Goal: Transaction & Acquisition: Purchase product/service

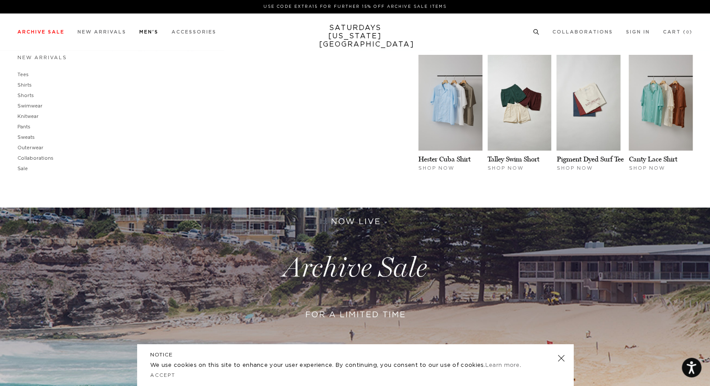
click at [148, 33] on link "Men's" at bounding box center [148, 32] width 19 height 5
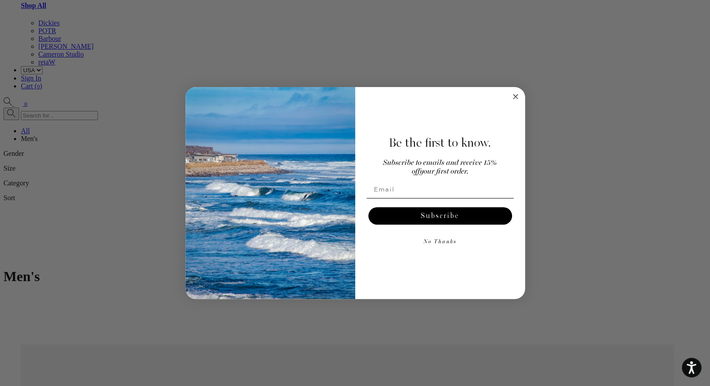
scroll to position [1553, 0]
click at [515, 100] on circle "Close dialog" at bounding box center [515, 96] width 10 height 10
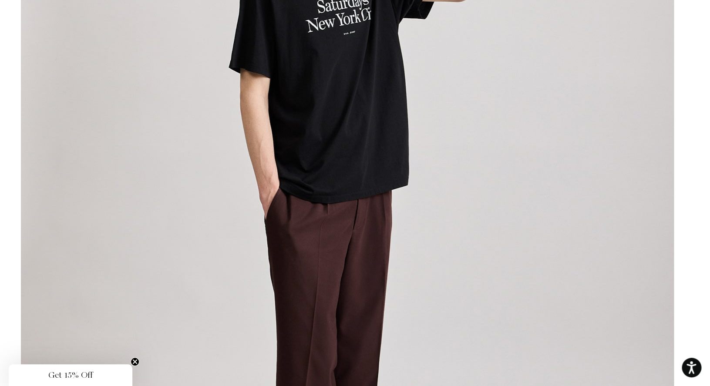
scroll to position [5444, 0]
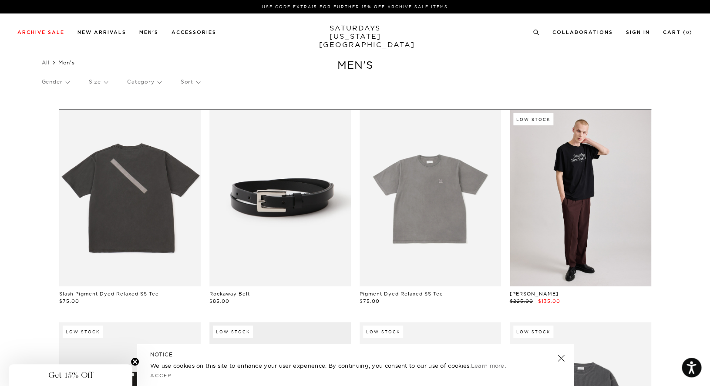
click at [149, 84] on p "Category" at bounding box center [144, 82] width 34 height 20
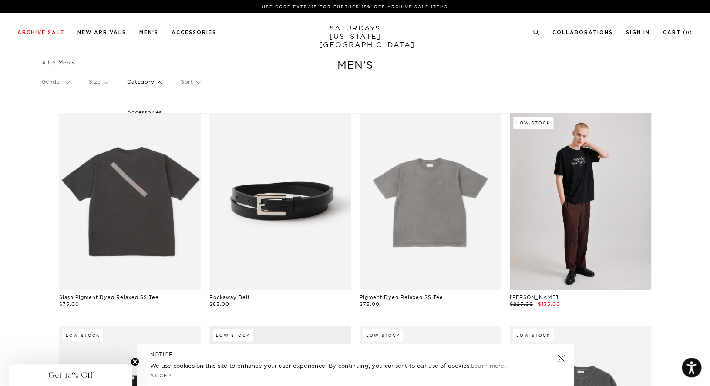
click at [156, 77] on p "Category" at bounding box center [144, 82] width 34 height 20
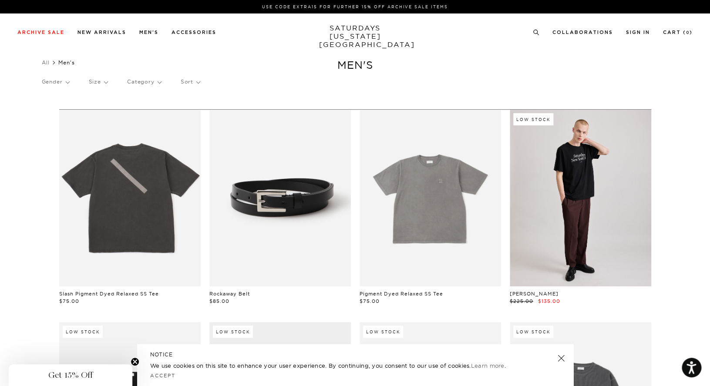
click at [157, 84] on p "Category" at bounding box center [144, 82] width 34 height 20
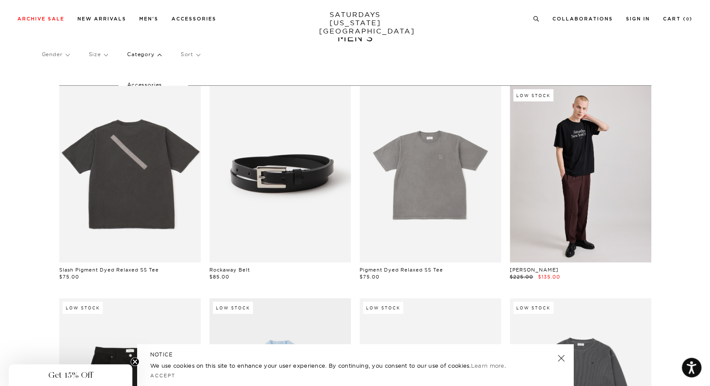
scroll to position [34, 0]
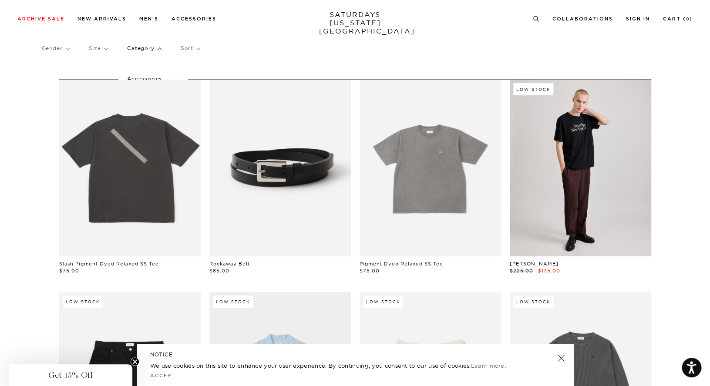
click at [137, 47] on p "Category" at bounding box center [144, 48] width 34 height 20
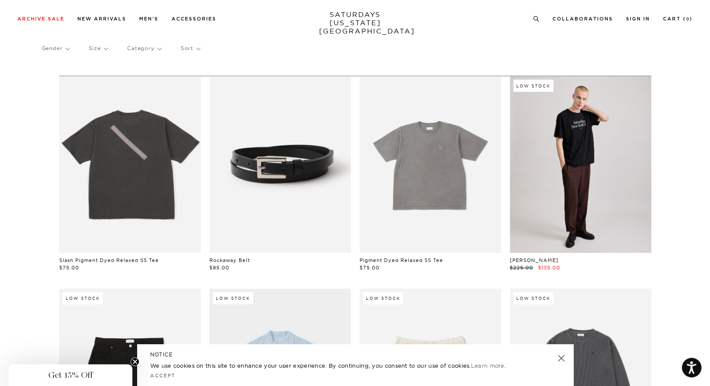
click at [137, 51] on p "Category" at bounding box center [144, 48] width 34 height 20
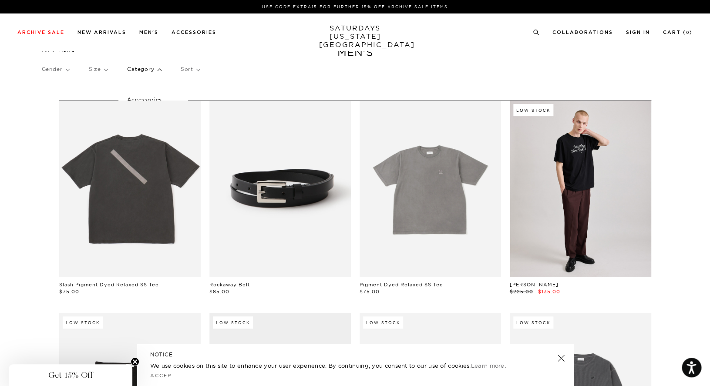
scroll to position [0, 0]
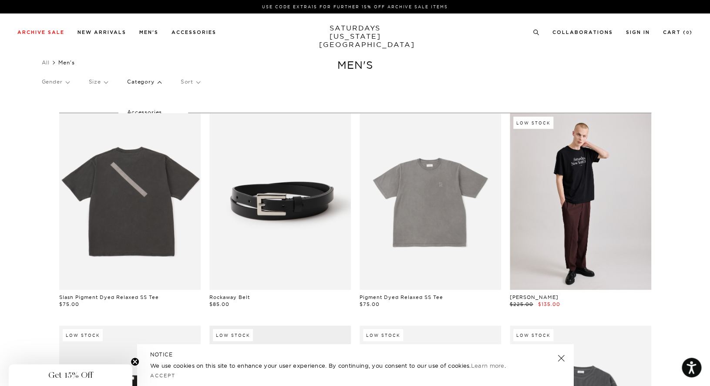
click at [134, 80] on p "Category" at bounding box center [144, 82] width 34 height 20
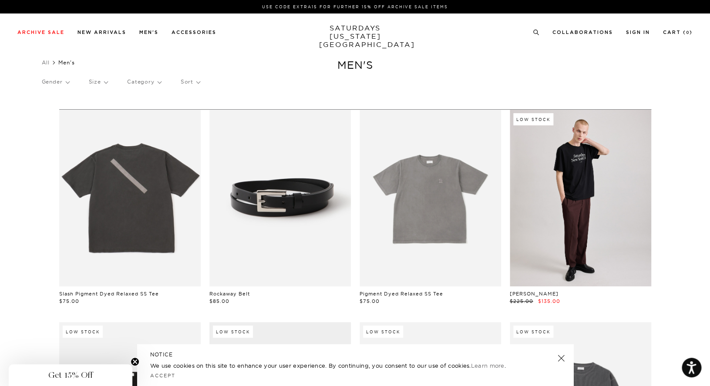
click at [134, 80] on p "Category" at bounding box center [144, 82] width 34 height 20
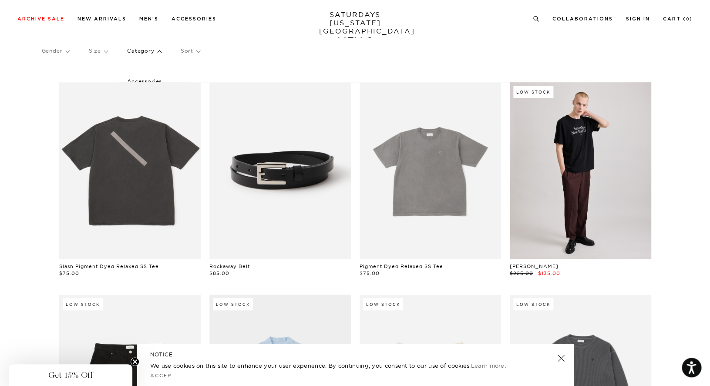
scroll to position [40, 0]
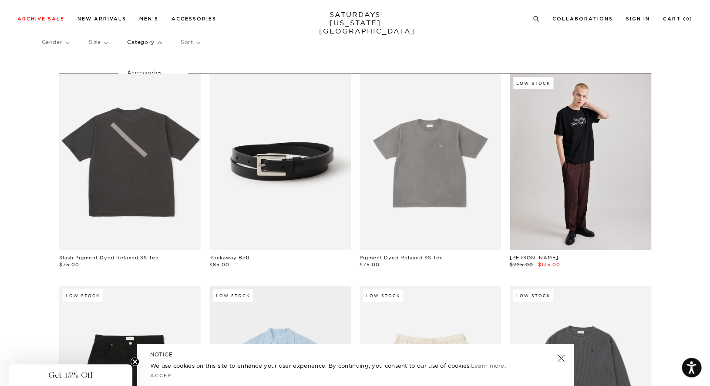
click at [151, 70] on p "Accessories" at bounding box center [153, 72] width 52 height 11
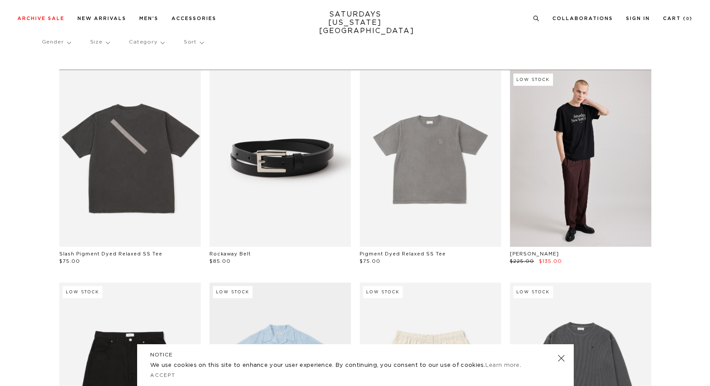
scroll to position [40, 0]
click at [149, 46] on p "Category" at bounding box center [144, 42] width 34 height 20
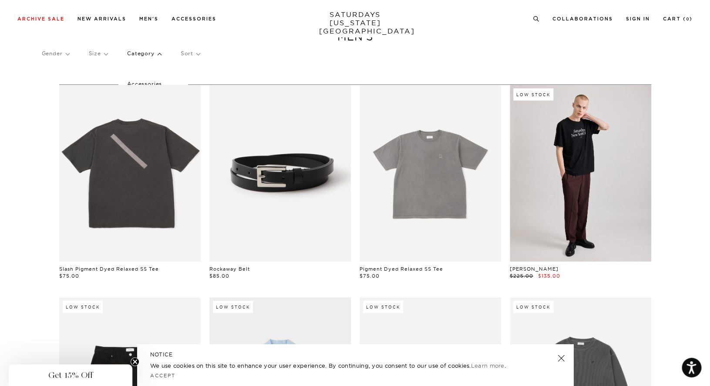
scroll to position [0, 0]
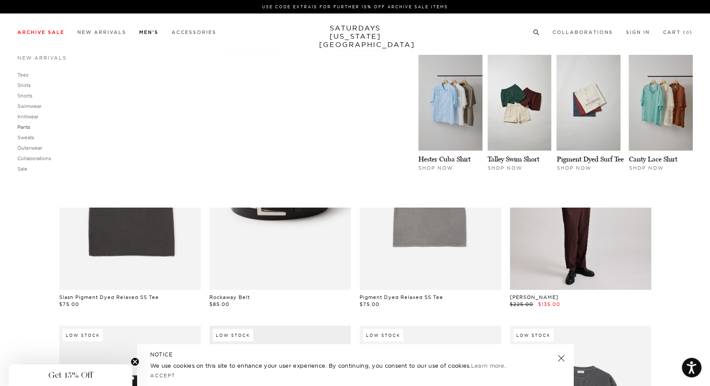
click at [25, 127] on link "Pants" at bounding box center [23, 127] width 13 height 6
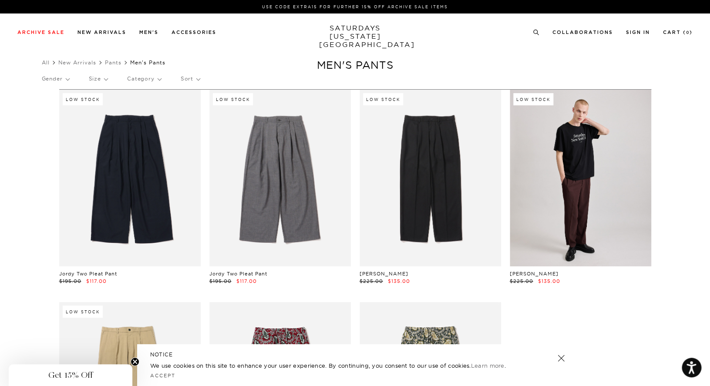
click at [60, 77] on p "Gender" at bounding box center [55, 79] width 27 height 20
click at [55, 109] on p "Mens" at bounding box center [68, 108] width 52 height 11
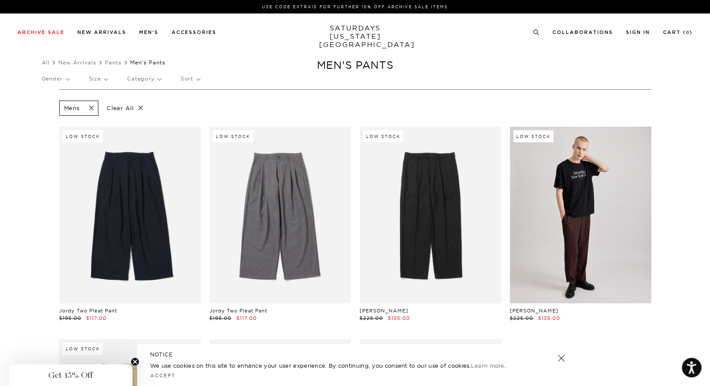
click at [144, 74] on p "Category" at bounding box center [144, 79] width 34 height 20
click at [50, 94] on div "Mens Clear All Low Stock Jordy Two Pleat Pant $195.00 $117.00 Low Stock Jordy T…" at bounding box center [355, 320] width 627 height 462
click at [86, 62] on link "New Arrivals" at bounding box center [77, 62] width 38 height 7
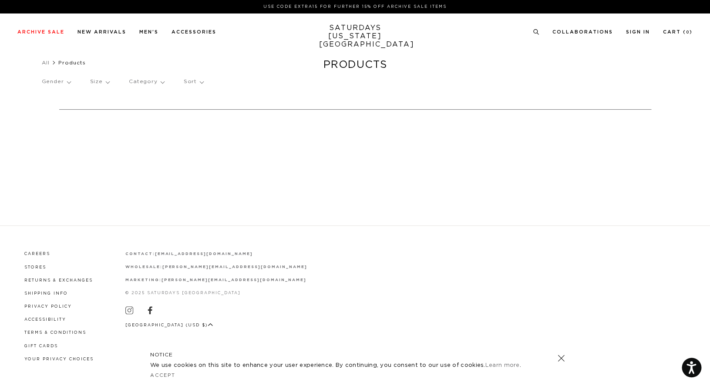
click at [151, 84] on p "Category" at bounding box center [146, 82] width 35 height 20
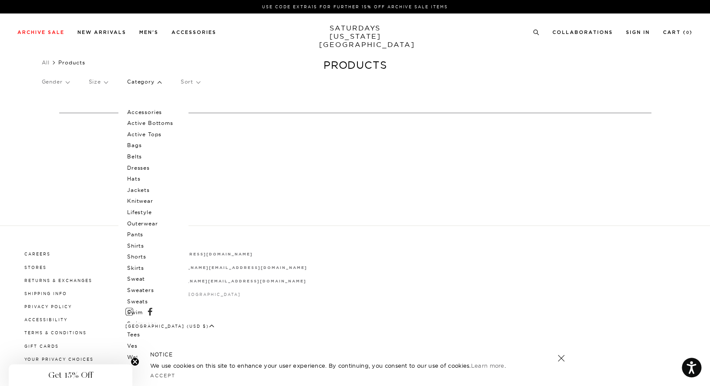
click at [143, 233] on p "Pants" at bounding box center [153, 234] width 52 height 11
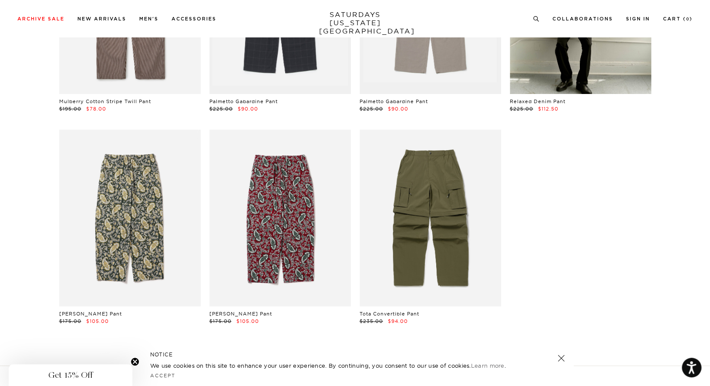
scroll to position [1292, 0]
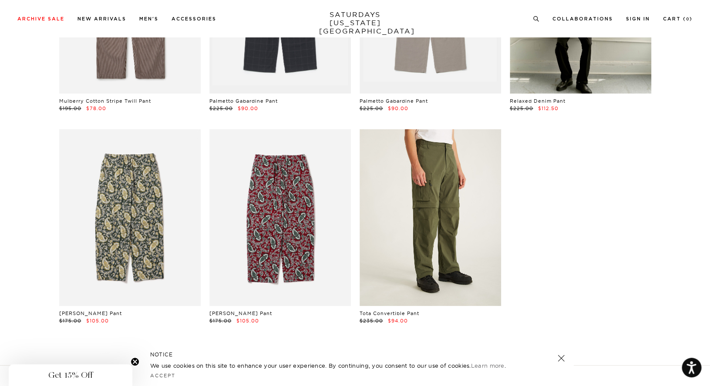
click at [474, 229] on link at bounding box center [429, 217] width 141 height 177
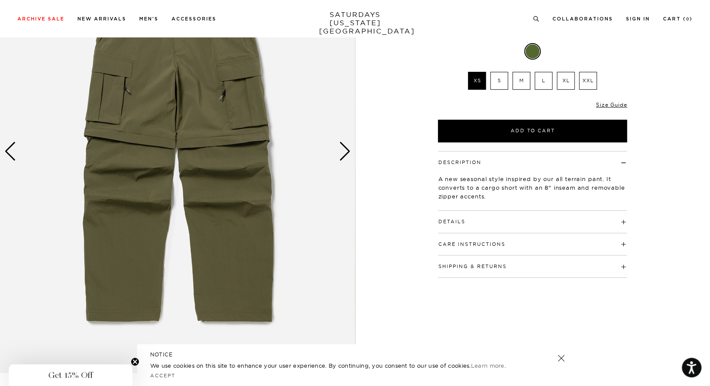
scroll to position [116, 0]
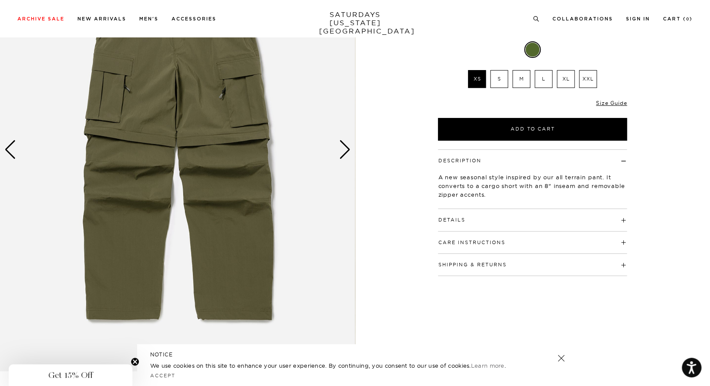
click at [518, 76] on label "M" at bounding box center [521, 79] width 18 height 18
click at [0, 0] on input "M" at bounding box center [0, 0] width 0 height 0
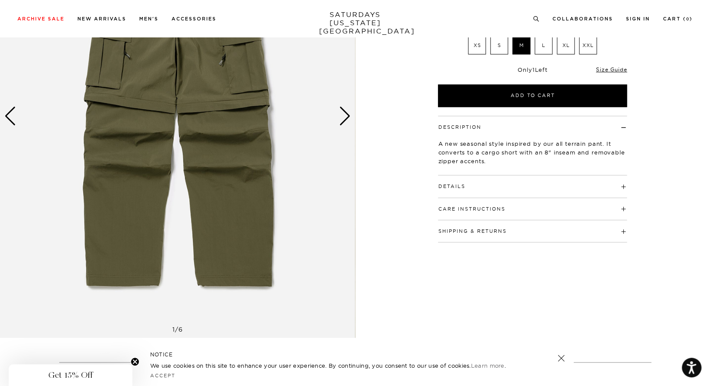
scroll to position [103, 0]
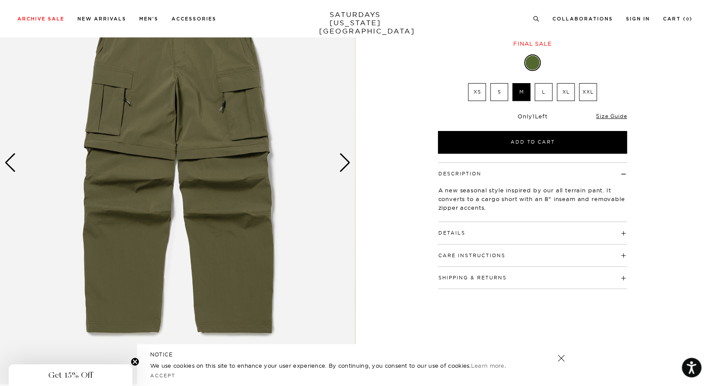
click at [543, 100] on label "L" at bounding box center [543, 92] width 18 height 18
click at [0, 0] on input "L" at bounding box center [0, 0] width 0 height 0
click at [525, 92] on label "M" at bounding box center [521, 92] width 18 height 18
click at [0, 0] on input "M" at bounding box center [0, 0] width 0 height 0
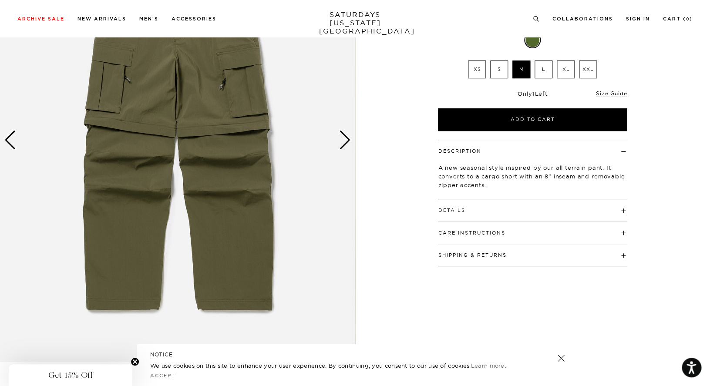
scroll to position [122, 0]
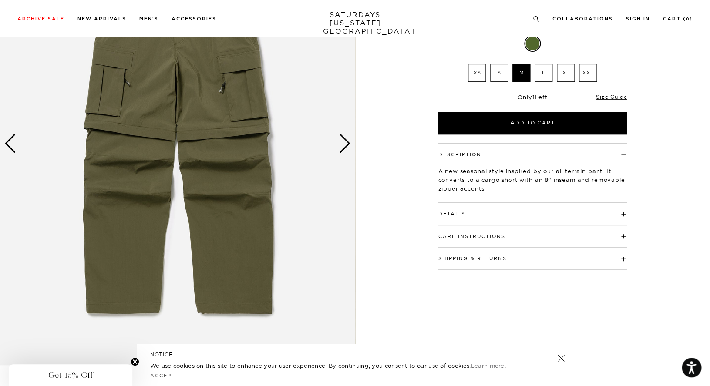
click at [343, 147] on div "Next slide" at bounding box center [345, 143] width 12 height 19
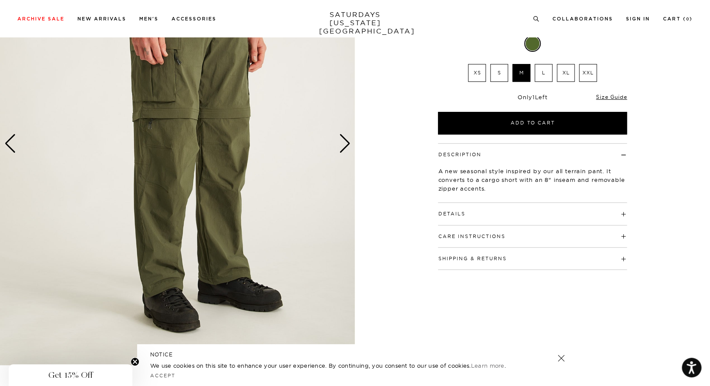
click at [343, 147] on div "Next slide" at bounding box center [345, 143] width 12 height 19
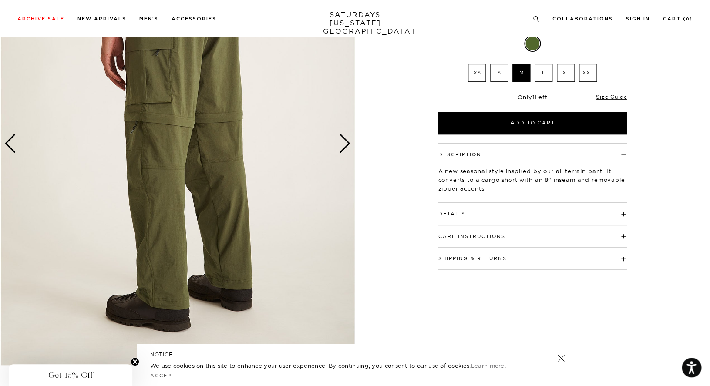
click at [343, 147] on div "Next slide" at bounding box center [345, 143] width 12 height 19
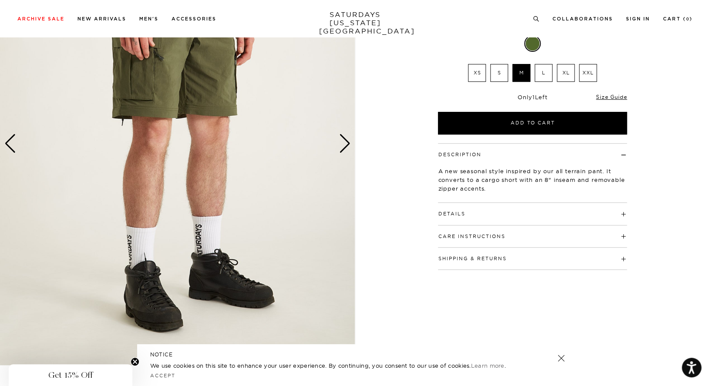
click at [343, 147] on div "Next slide" at bounding box center [345, 143] width 12 height 19
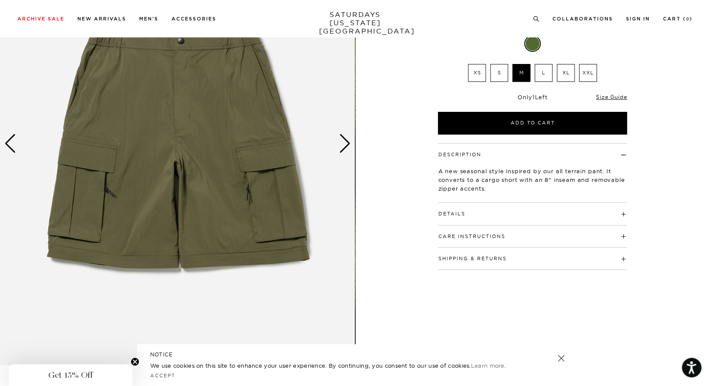
click at [343, 147] on div "Next slide" at bounding box center [345, 143] width 12 height 19
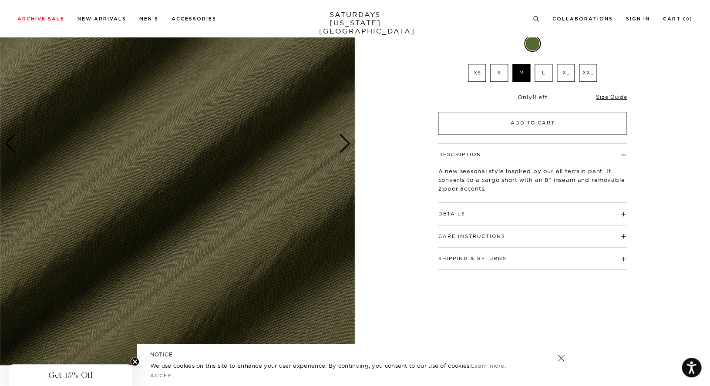
click at [493, 132] on button "Add to Cart" at bounding box center [532, 123] width 189 height 23
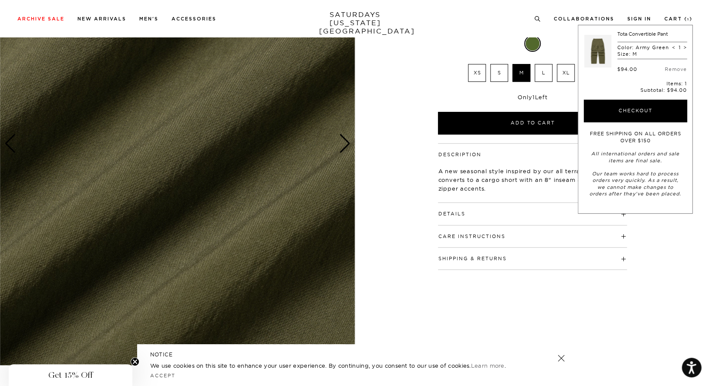
scroll to position [0, 0]
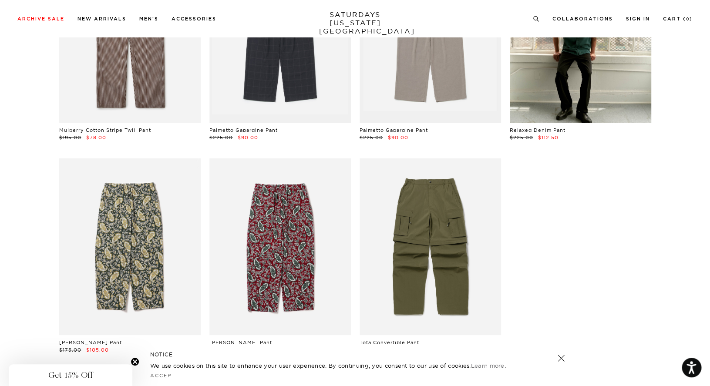
scroll to position [1265, 0]
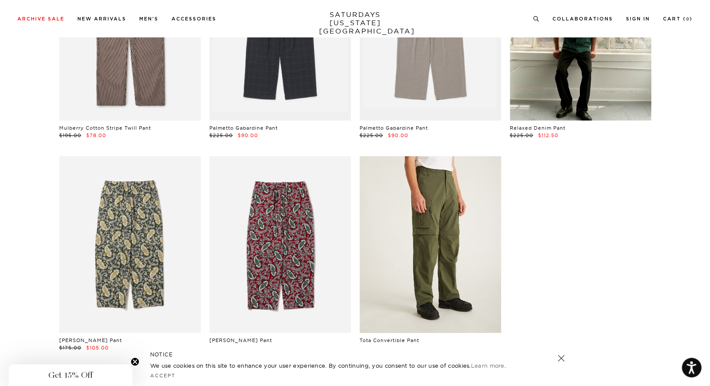
click at [472, 262] on link at bounding box center [429, 244] width 141 height 177
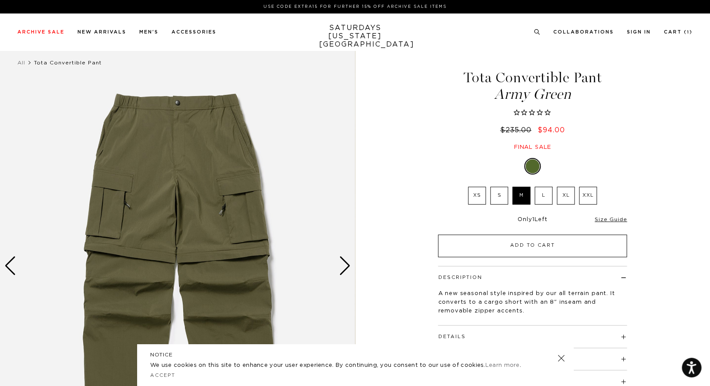
click at [517, 245] on button "Add to Cart" at bounding box center [532, 246] width 189 height 23
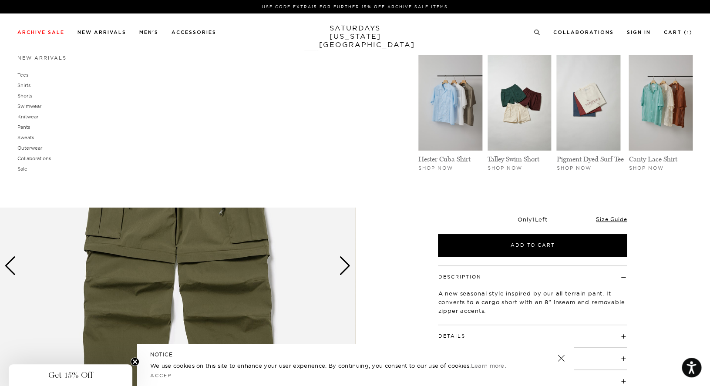
click at [150, 28] on li "Men's New Arrivals Tees Shirts Shorts Swimwear Knitwear Pants Sweats Outerwear" at bounding box center [148, 32] width 19 height 8
click at [150, 31] on link "Men's" at bounding box center [148, 32] width 19 height 5
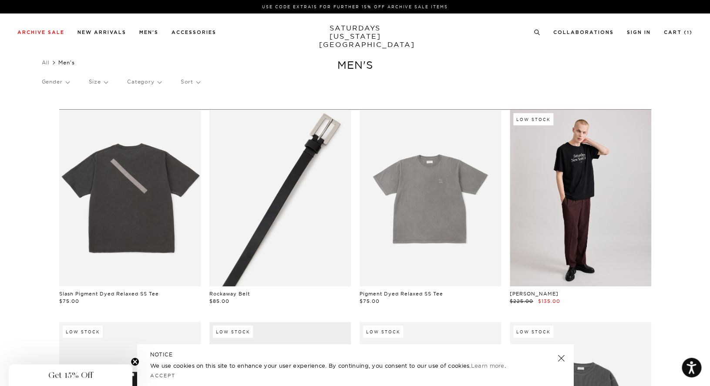
scroll to position [1, 0]
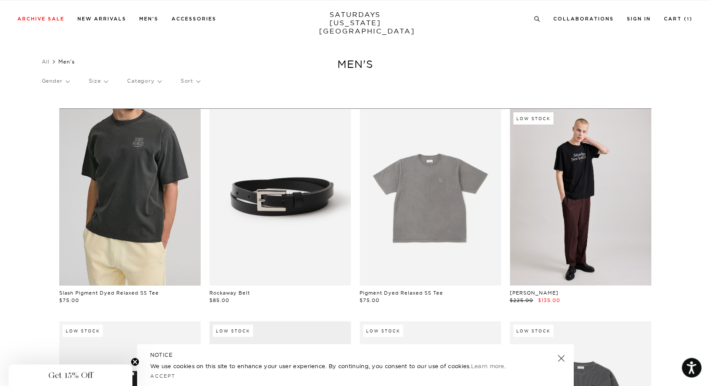
click at [145, 212] on link at bounding box center [129, 197] width 141 height 177
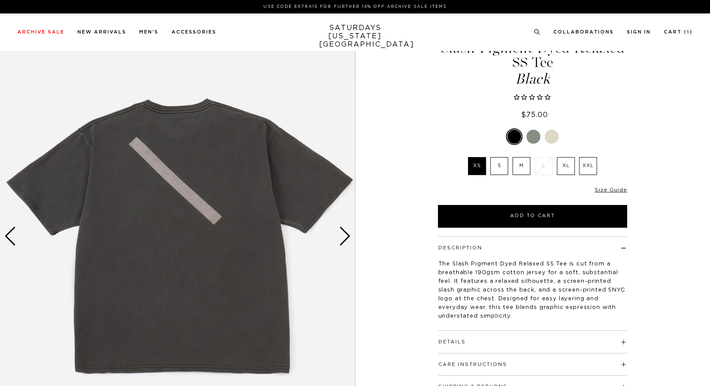
scroll to position [50, 0]
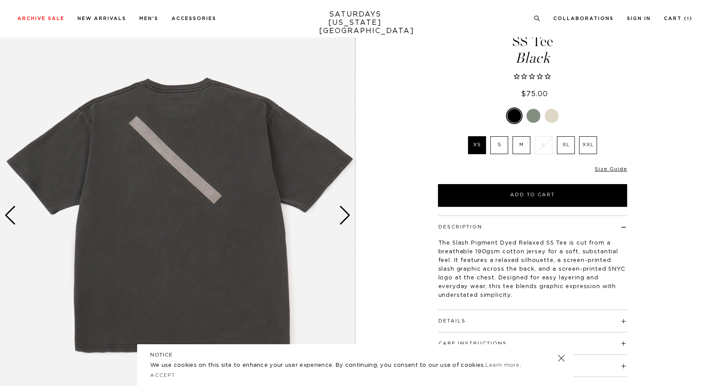
click at [346, 223] on div "Next slide" at bounding box center [345, 215] width 12 height 19
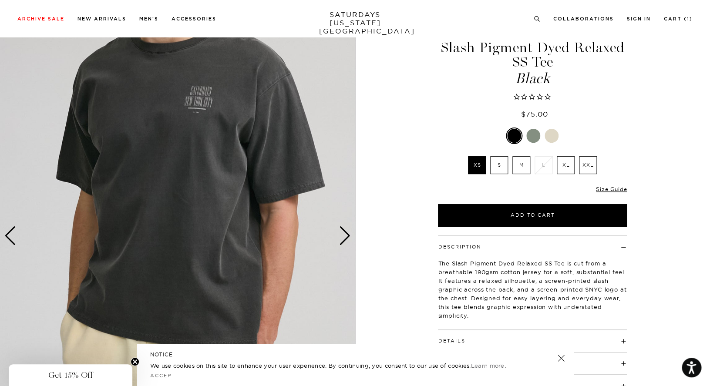
scroll to position [27, 0]
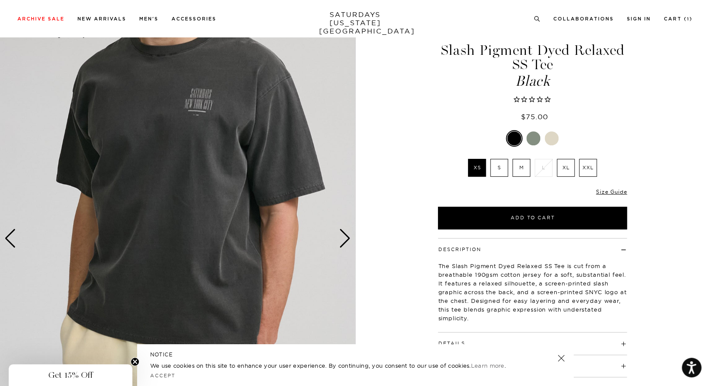
click at [520, 167] on label "M" at bounding box center [521, 168] width 18 height 18
click at [0, 0] on input "M" at bounding box center [0, 0] width 0 height 0
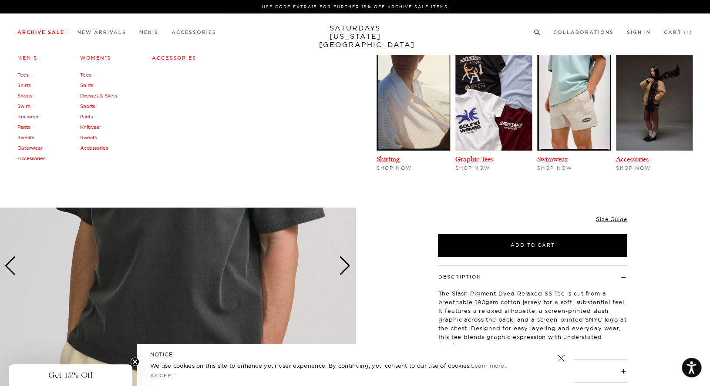
click at [38, 34] on link "Archive Sale" at bounding box center [40, 32] width 47 height 5
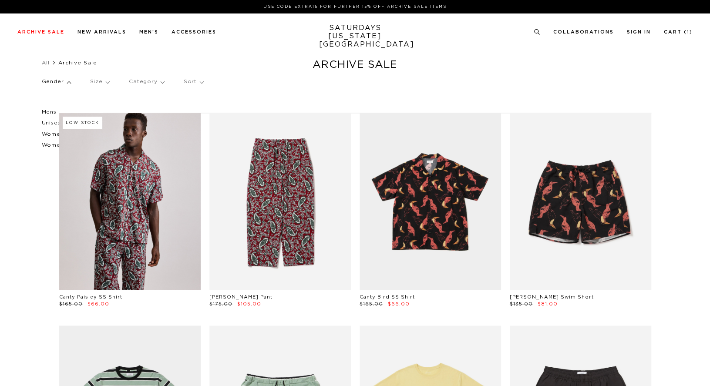
click at [56, 112] on p "Mens" at bounding box center [68, 112] width 52 height 11
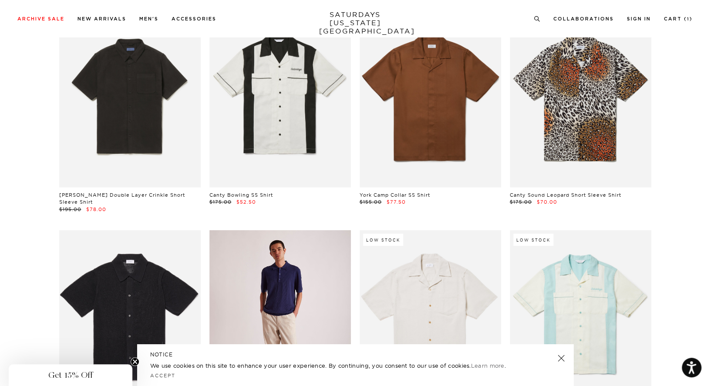
scroll to position [6715, 0]
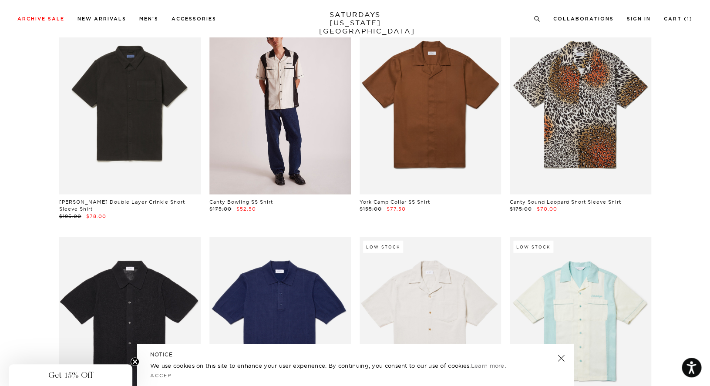
click at [305, 169] on link at bounding box center [279, 105] width 141 height 177
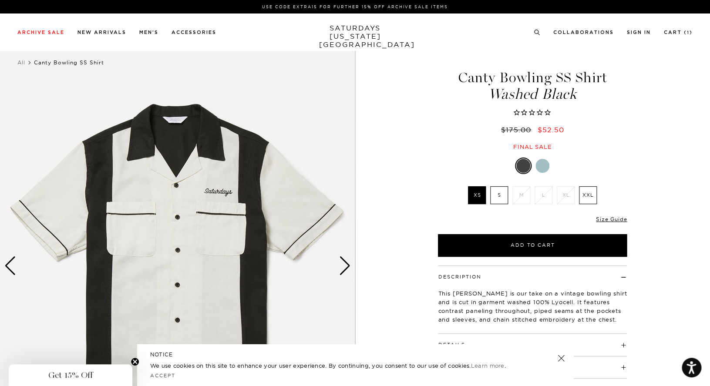
click at [350, 266] on div "Next slide" at bounding box center [345, 265] width 12 height 19
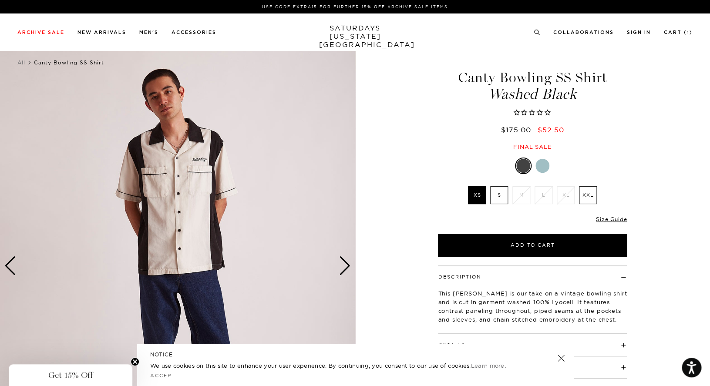
click at [349, 267] on div "Next slide" at bounding box center [345, 265] width 12 height 19
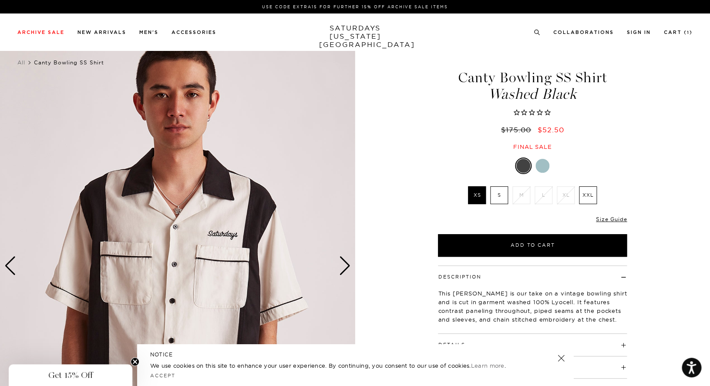
click at [546, 165] on div at bounding box center [542, 166] width 14 height 14
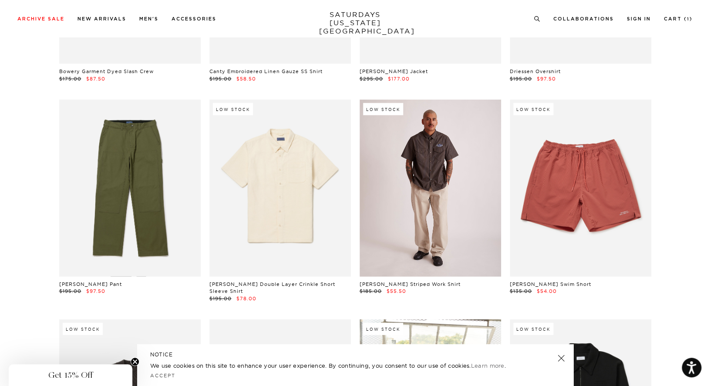
scroll to position [7915, 0]
click at [431, 195] on link at bounding box center [429, 187] width 141 height 177
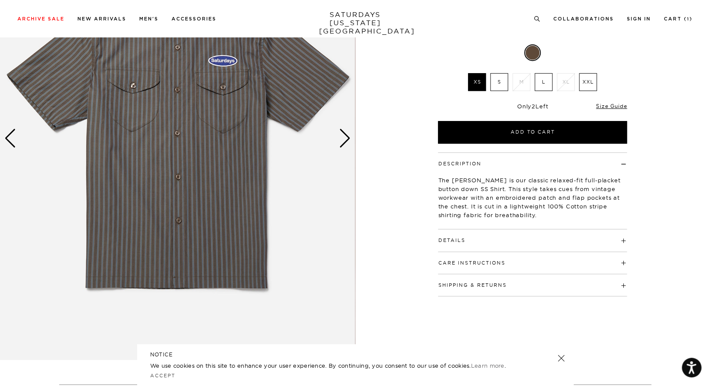
scroll to position [129, 0]
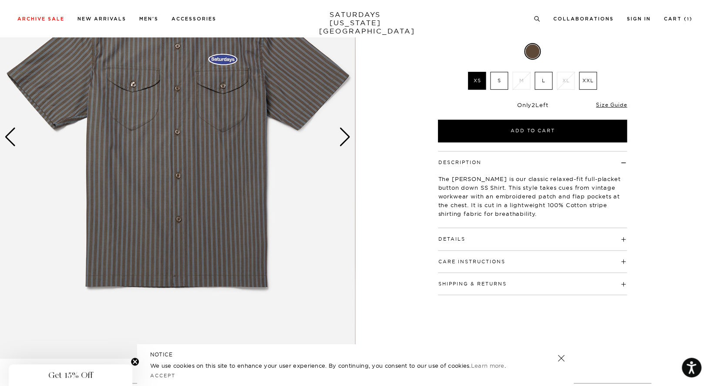
click at [349, 135] on div "Next slide" at bounding box center [345, 136] width 12 height 19
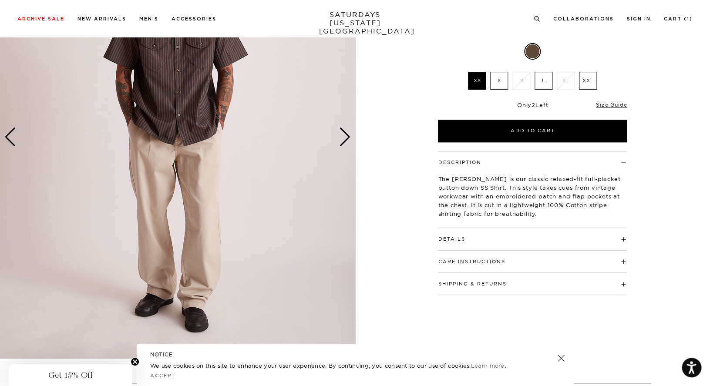
click at [349, 135] on div "Next slide" at bounding box center [345, 136] width 12 height 19
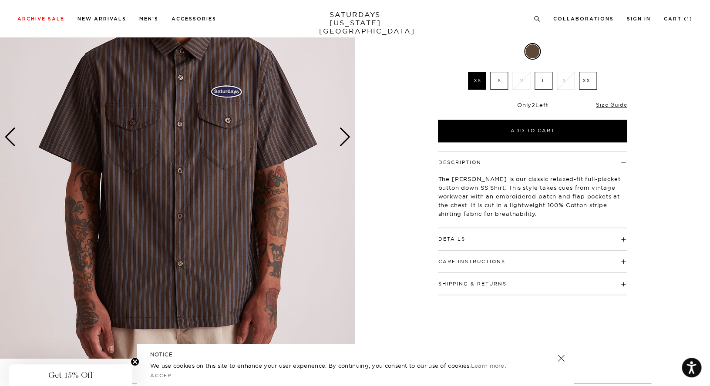
click at [348, 135] on div "Next slide" at bounding box center [345, 136] width 12 height 19
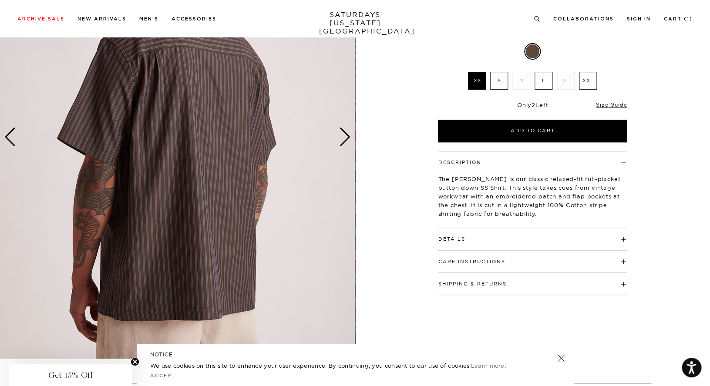
click at [545, 72] on label "L" at bounding box center [543, 81] width 18 height 18
click at [0, 0] on input "L" at bounding box center [0, 0] width 0 height 0
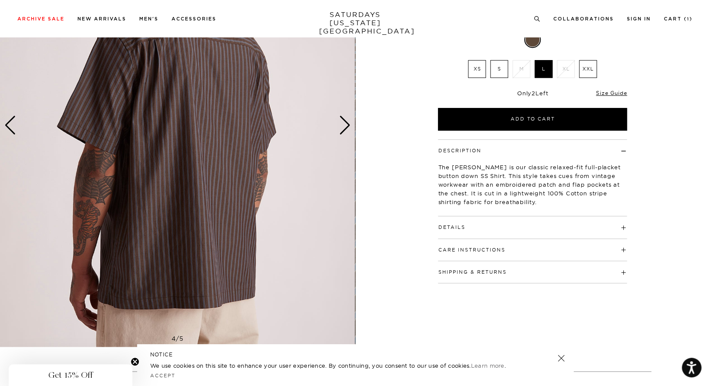
scroll to position [151, 0]
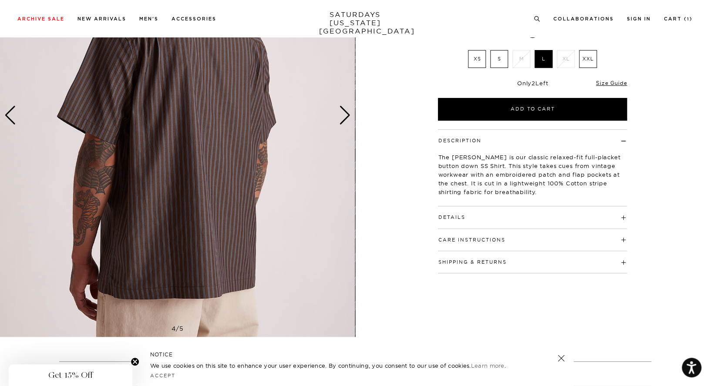
click at [471, 210] on div "Details 100% Cotton Standard shirt collar with collar stand Self-fabric hanger …" at bounding box center [532, 217] width 189 height 22
click at [452, 215] on button "Details" at bounding box center [451, 217] width 27 height 5
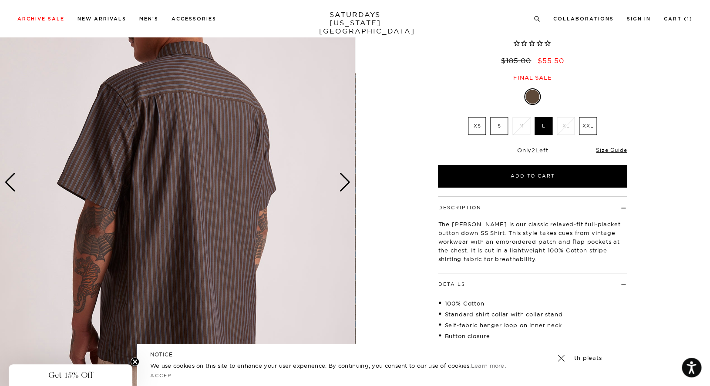
scroll to position [82, 0]
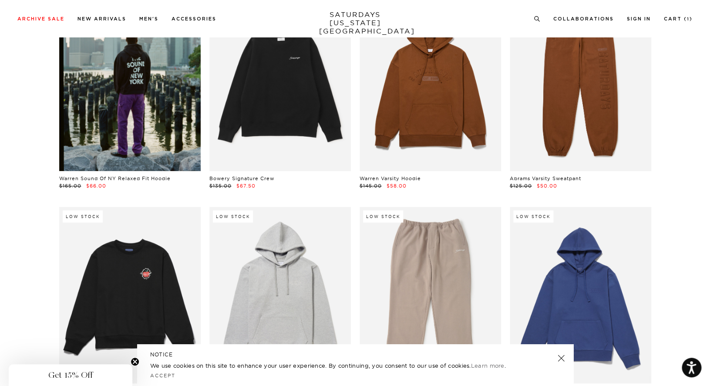
scroll to position [13125, 0]
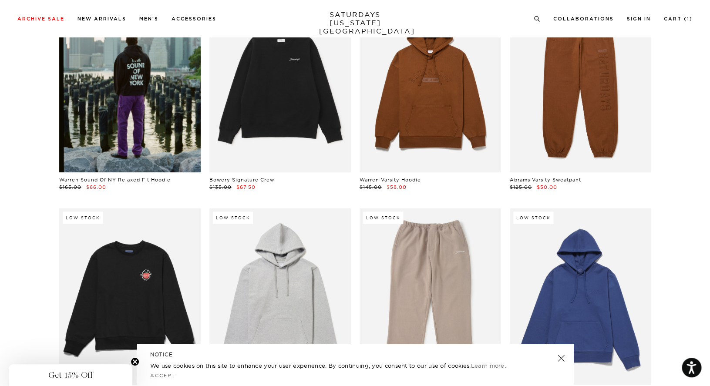
click at [145, 117] on link at bounding box center [129, 84] width 141 height 177
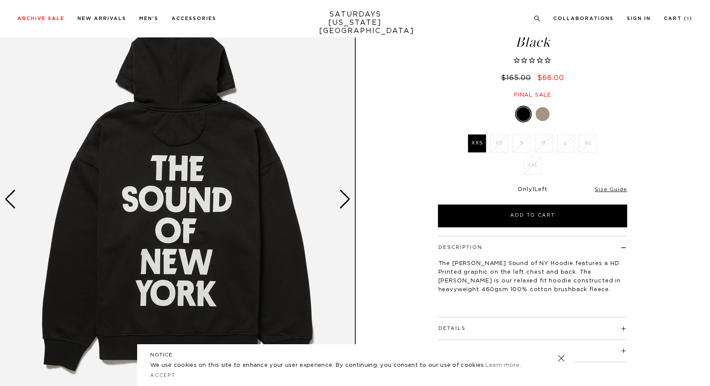
scroll to position [67, 0]
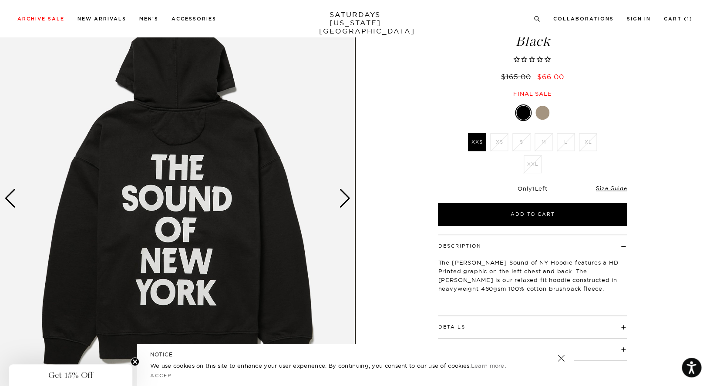
click at [350, 202] on div "Next slide" at bounding box center [345, 198] width 12 height 19
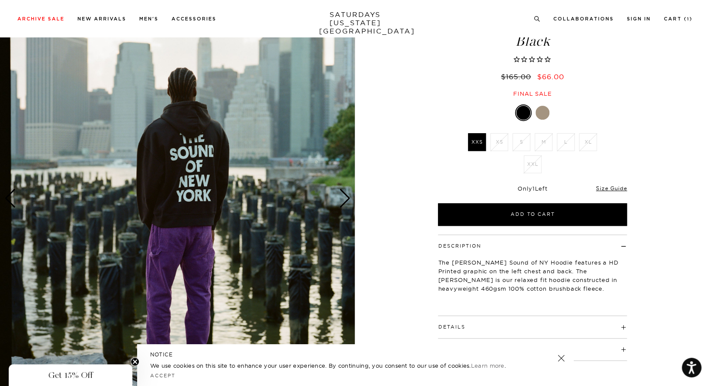
click at [350, 202] on div "Next slide" at bounding box center [345, 198] width 12 height 19
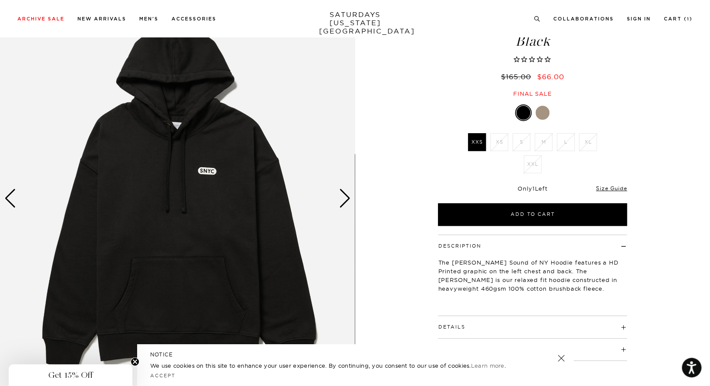
click at [350, 201] on div "Next slide" at bounding box center [345, 198] width 12 height 19
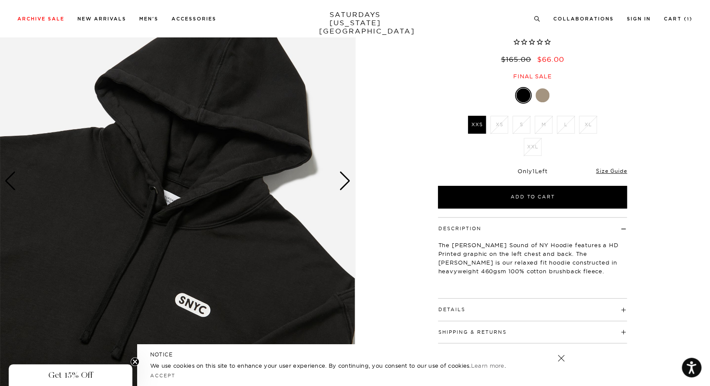
scroll to position [0, 0]
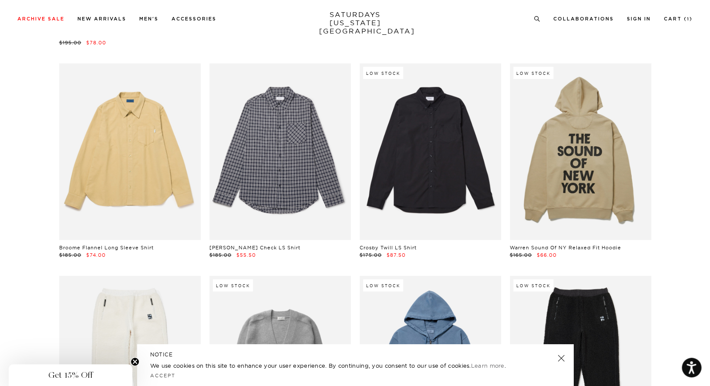
scroll to position [14976, 0]
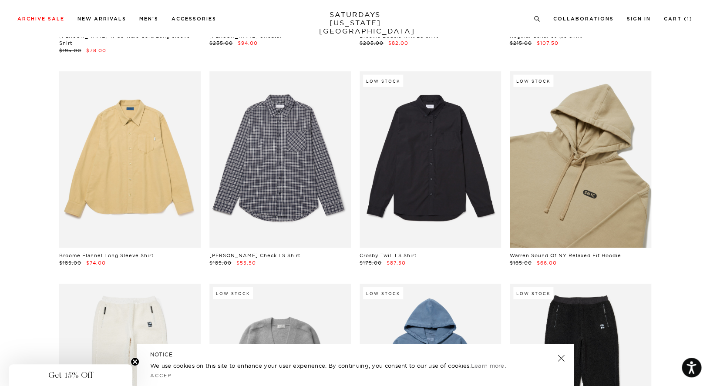
click at [562, 146] on link at bounding box center [580, 159] width 141 height 177
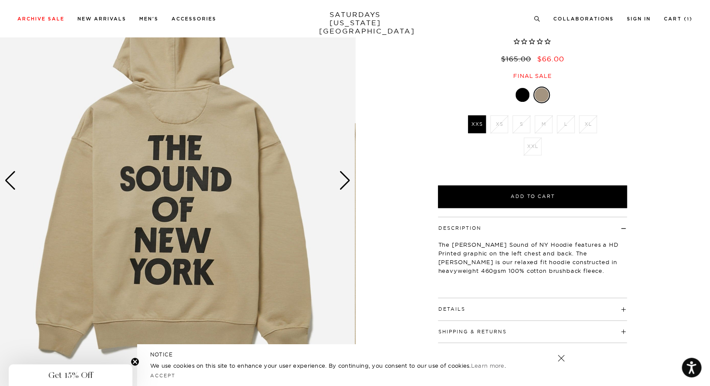
scroll to position [86, 0]
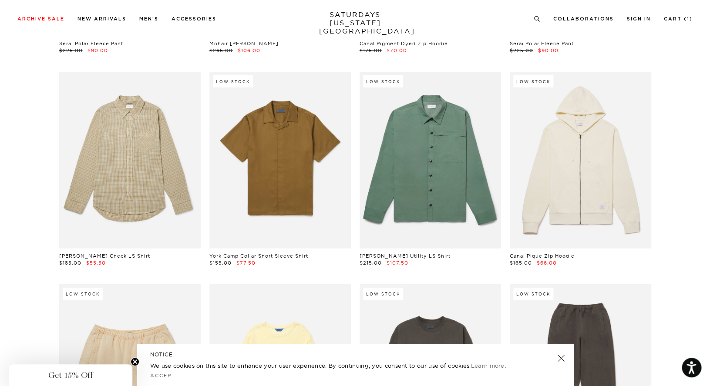
scroll to position [15428, 0]
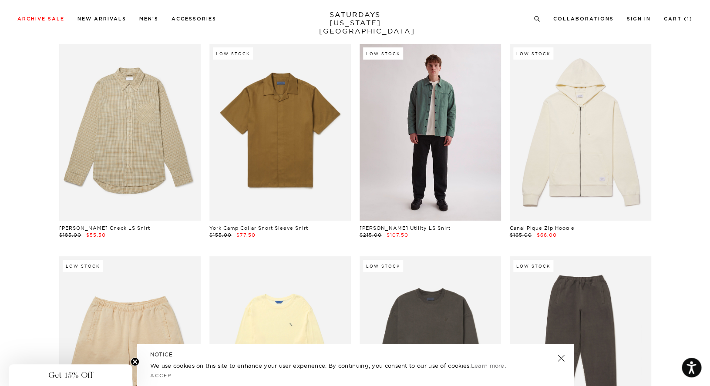
click at [454, 119] on link at bounding box center [429, 132] width 141 height 177
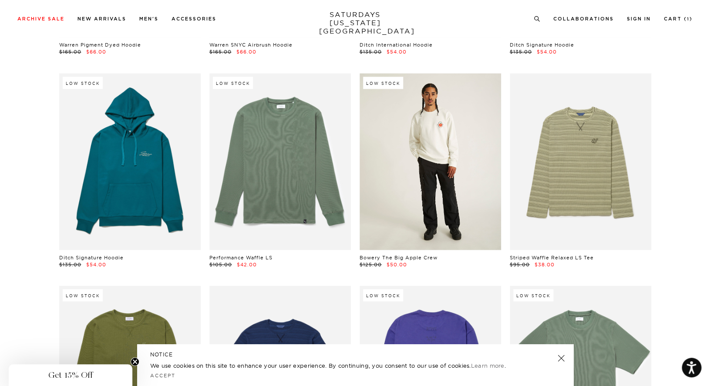
scroll to position [16262, 0]
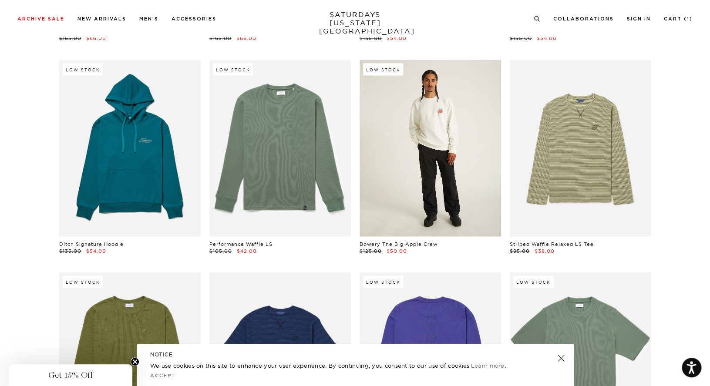
click at [426, 143] on link at bounding box center [429, 148] width 141 height 177
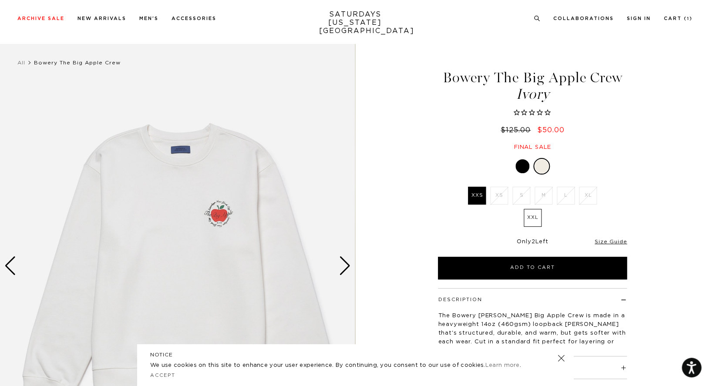
scroll to position [105, 0]
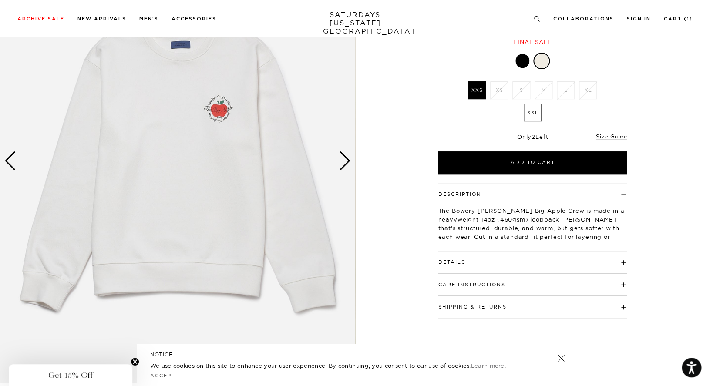
click at [339, 158] on img at bounding box center [177, 160] width 355 height 443
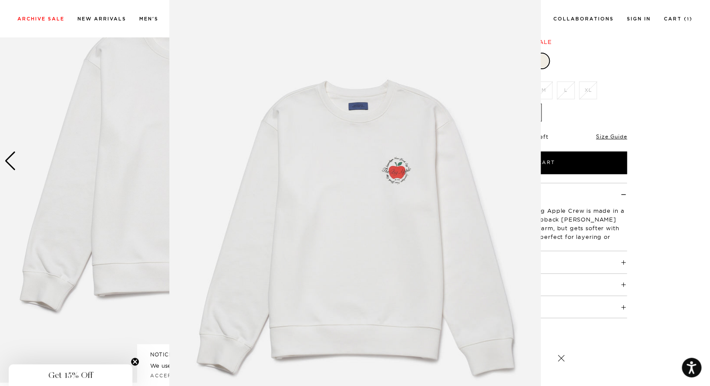
scroll to position [0, 0]
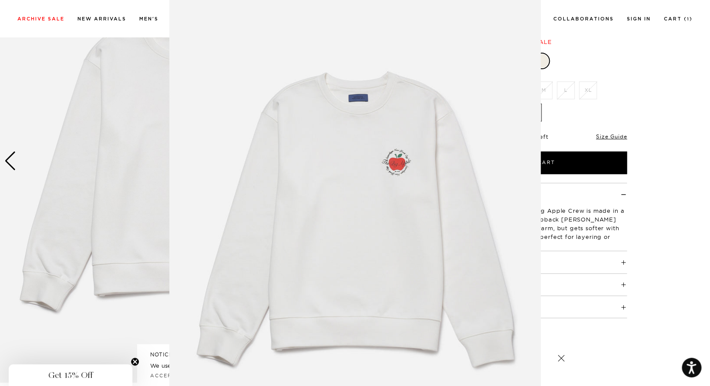
click at [340, 159] on img at bounding box center [354, 215] width 371 height 446
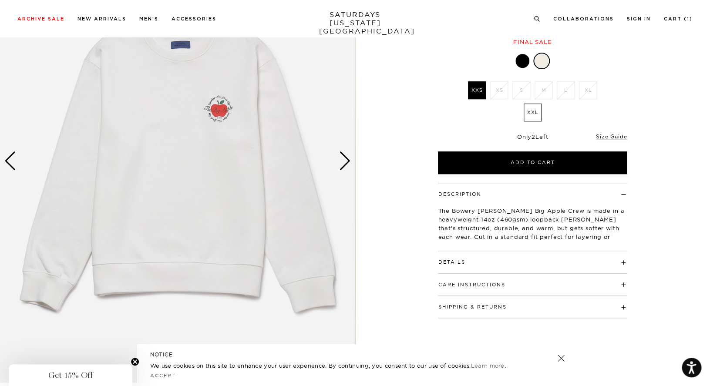
click at [343, 160] on div "Next slide" at bounding box center [345, 160] width 12 height 19
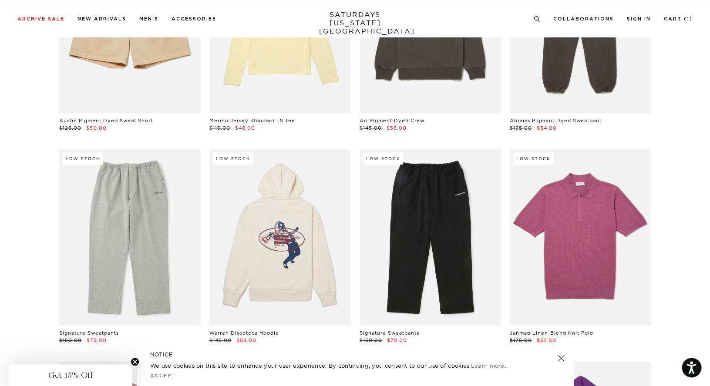
scroll to position [15727, 0]
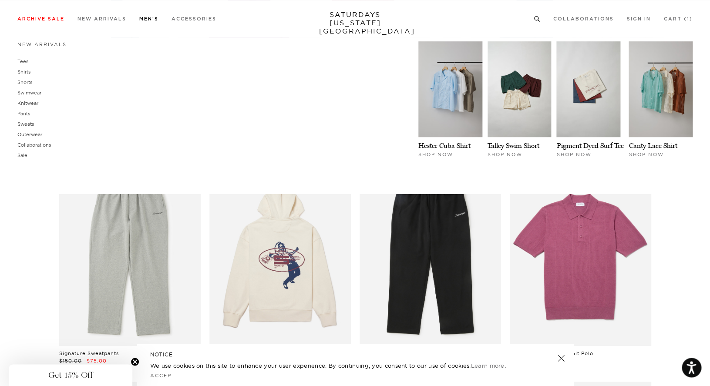
click at [146, 20] on link "Men's" at bounding box center [148, 19] width 19 height 5
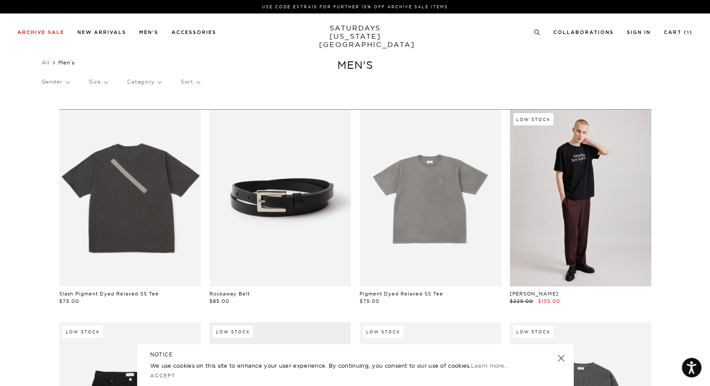
click at [144, 87] on p "Category" at bounding box center [144, 82] width 34 height 20
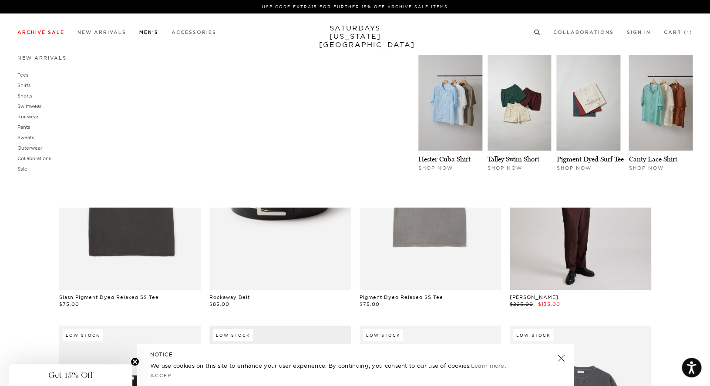
click at [148, 34] on link "Men's" at bounding box center [148, 32] width 19 height 5
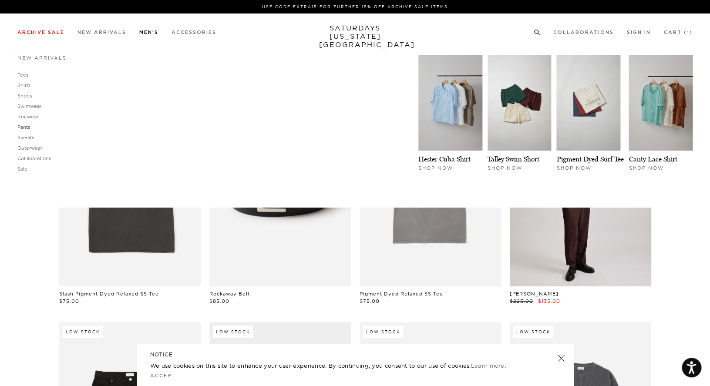
click at [26, 127] on link "Pants" at bounding box center [23, 127] width 13 height 6
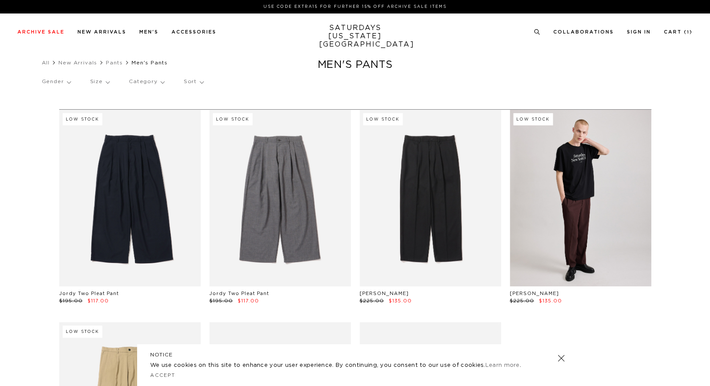
click at [249, 243] on link at bounding box center [279, 198] width 141 height 177
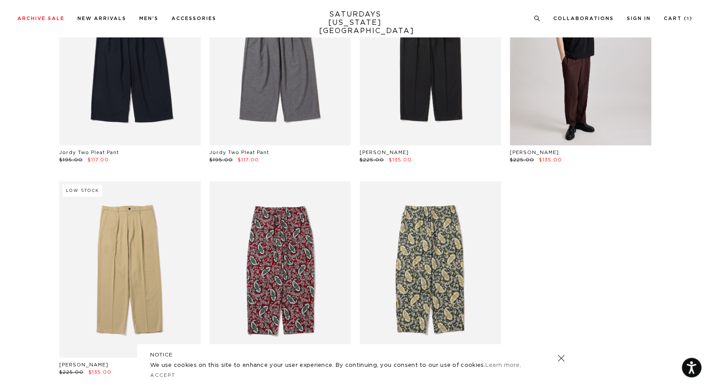
scroll to position [175, 0]
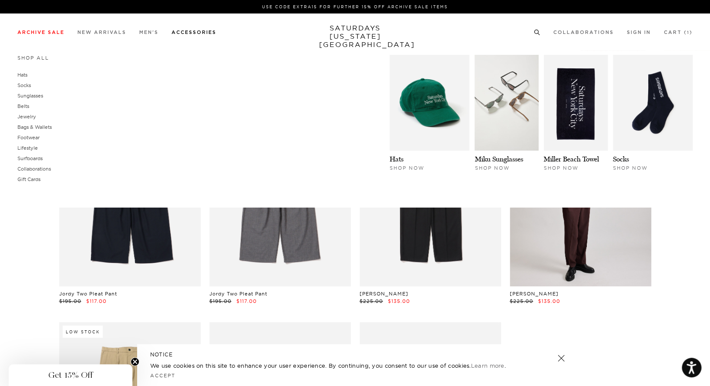
click at [193, 32] on link "Accessories" at bounding box center [193, 32] width 45 height 5
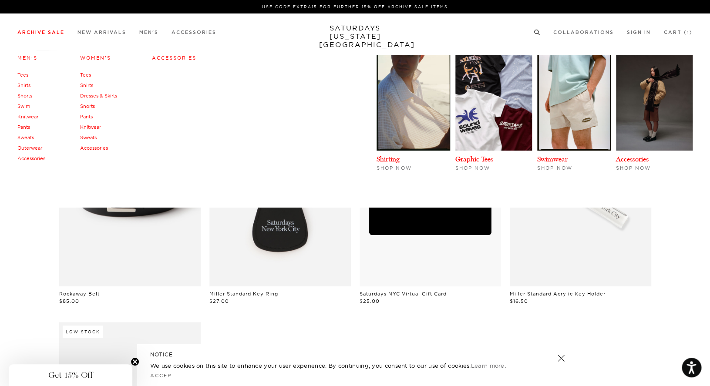
click at [25, 55] on link "Men's" at bounding box center [27, 58] width 20 height 6
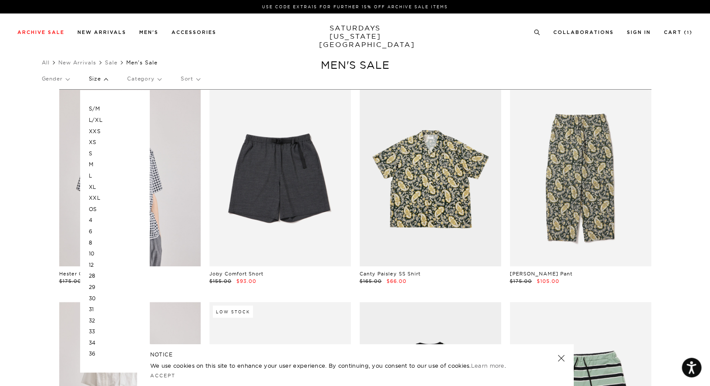
click at [95, 168] on p "M" at bounding box center [115, 164] width 52 height 11
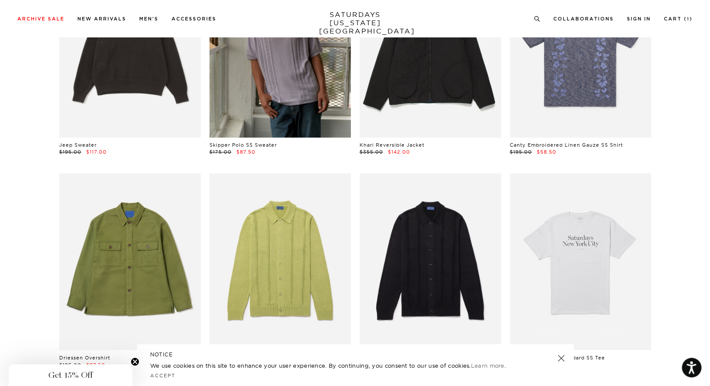
scroll to position [1885, 0]
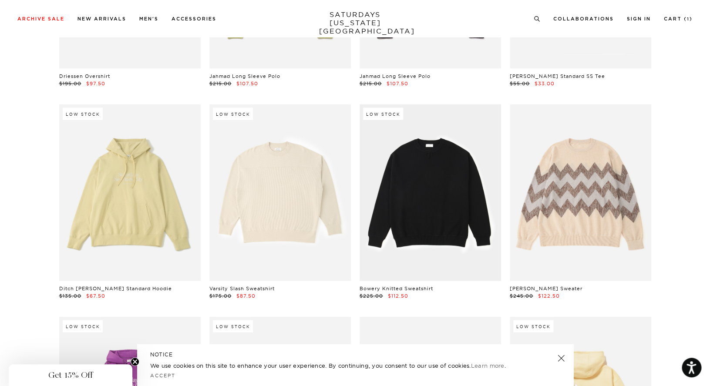
click at [595, 140] on link at bounding box center [580, 192] width 141 height 177
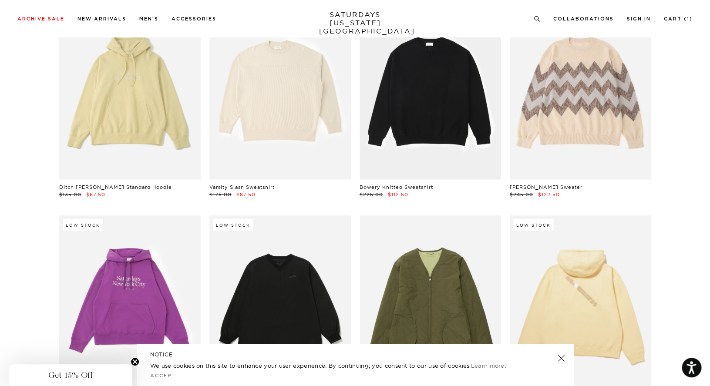
scroll to position [2268, 0]
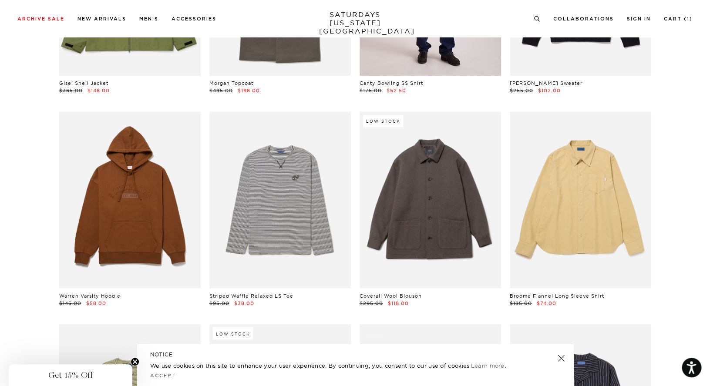
scroll to position [4710, 0]
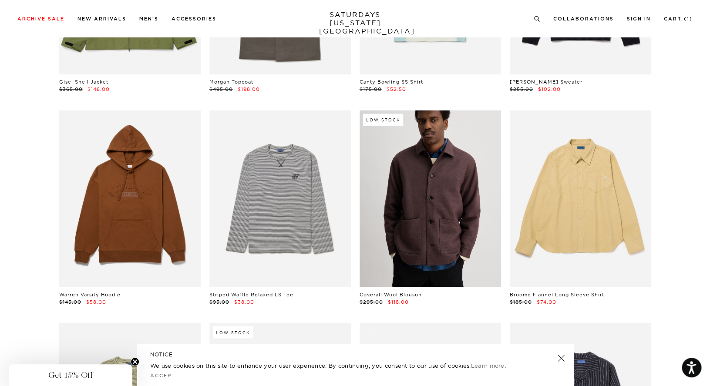
click at [454, 230] on link at bounding box center [429, 198] width 141 height 177
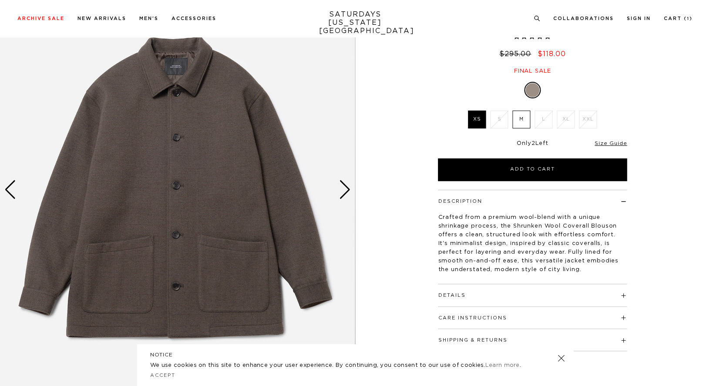
scroll to position [106, 0]
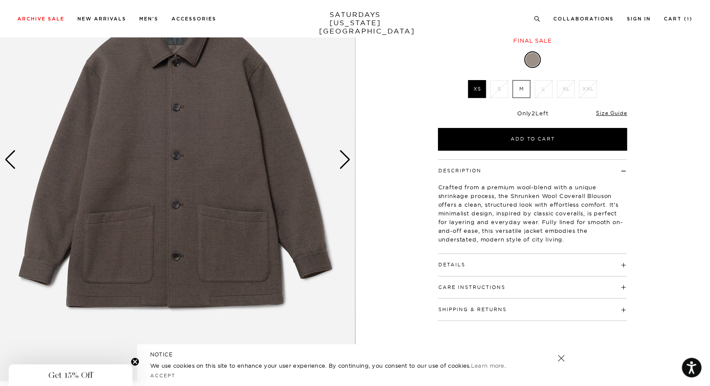
click at [345, 162] on div "Next slide" at bounding box center [345, 159] width 12 height 19
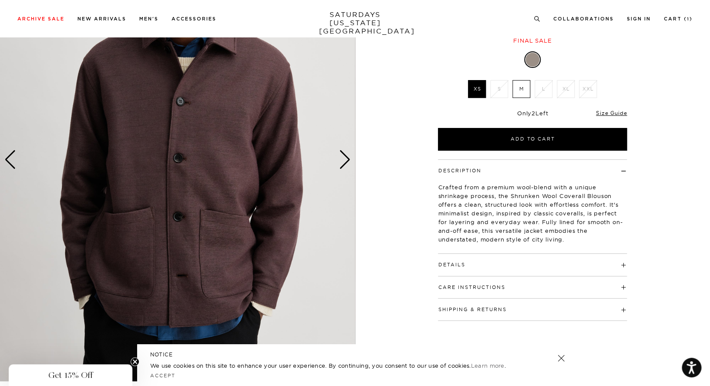
click at [345, 161] on div "Next slide" at bounding box center [345, 159] width 12 height 19
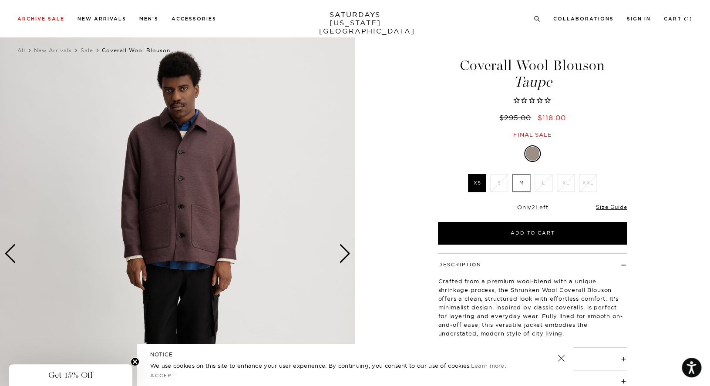
scroll to position [12, 0]
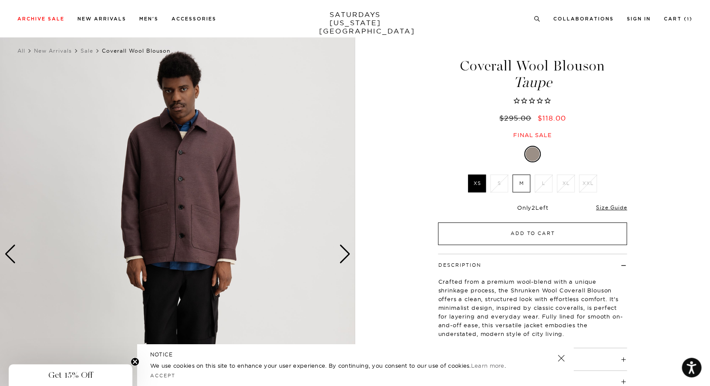
click at [531, 234] on button "Add to Cart" at bounding box center [532, 233] width 189 height 23
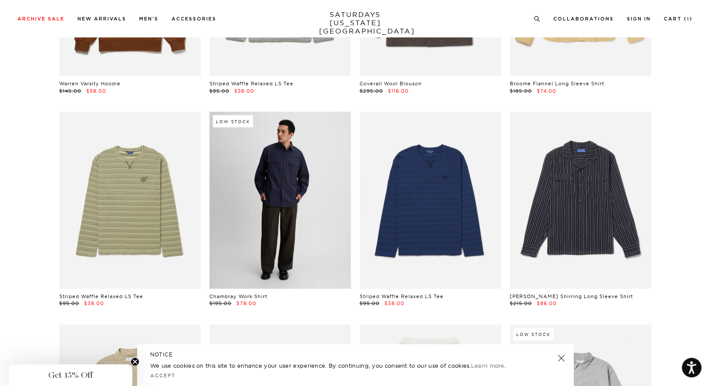
scroll to position [4926, 0]
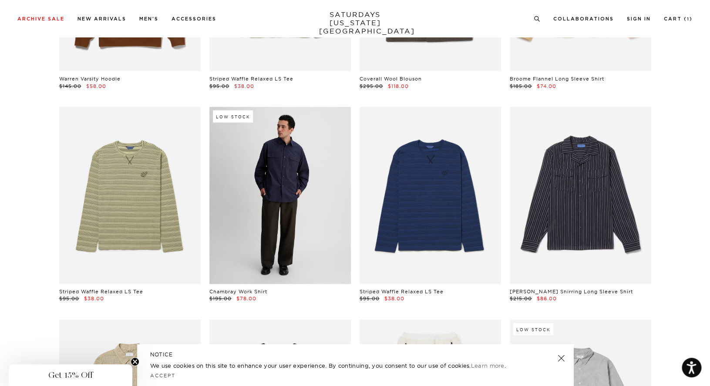
click at [293, 200] on link at bounding box center [279, 195] width 141 height 177
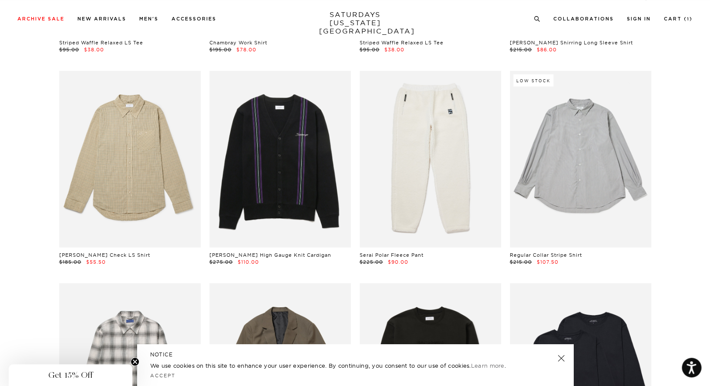
scroll to position [5173, 0]
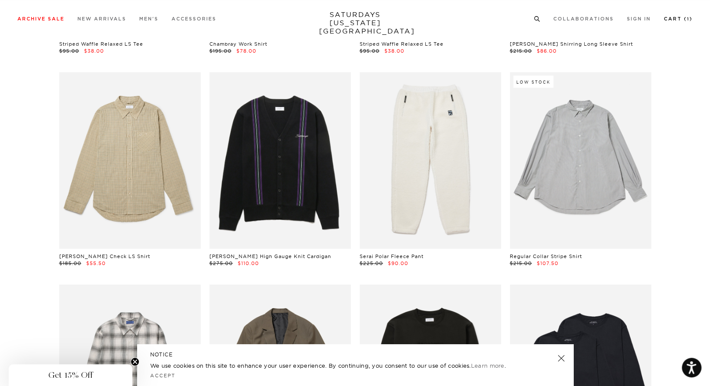
click at [674, 19] on link "Cart ( 1 )" at bounding box center [678, 19] width 29 height 5
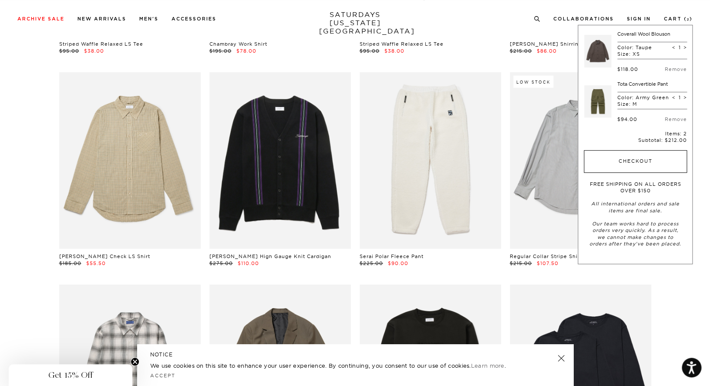
click at [650, 161] on button "Checkout" at bounding box center [635, 161] width 103 height 23
